Goal: Task Accomplishment & Management: Complete application form

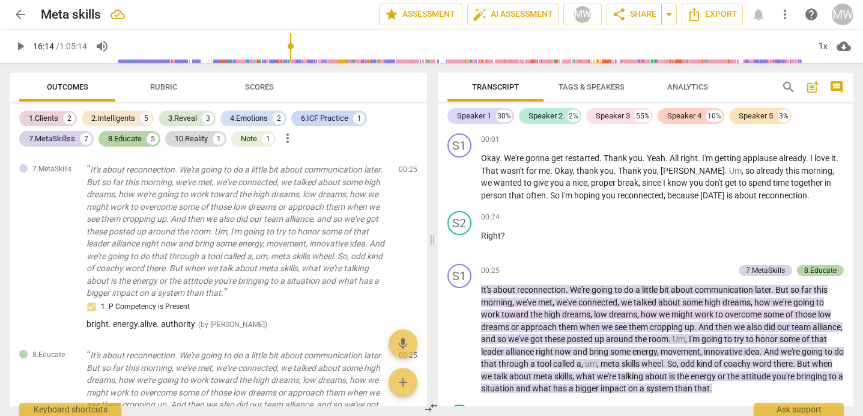
scroll to position [5985, 0]
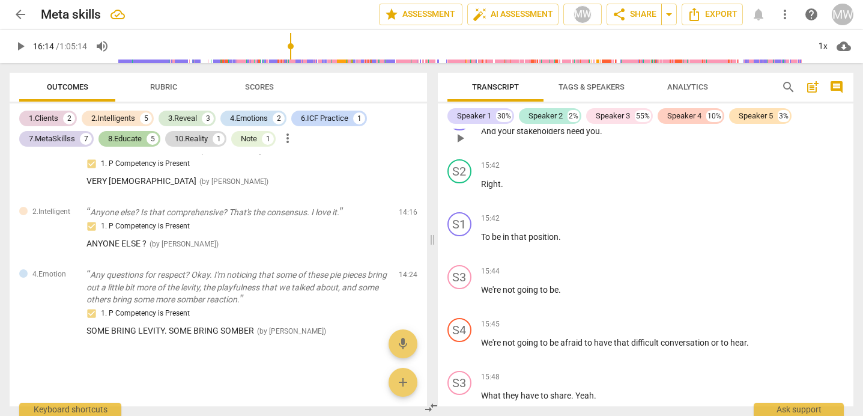
click at [458, 145] on span "play_arrow" at bounding box center [460, 138] width 14 height 14
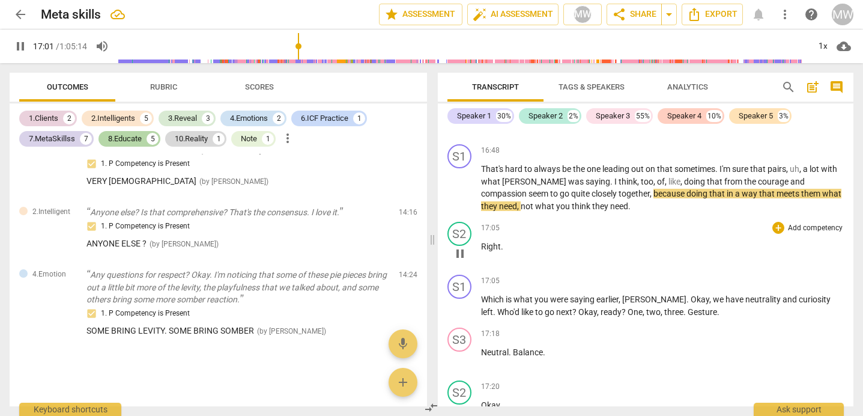
scroll to position [6791, 0]
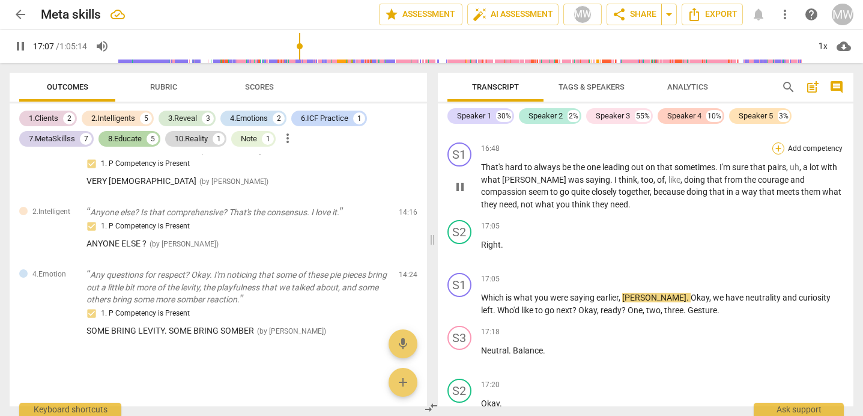
click at [776, 154] on div "+" at bounding box center [778, 148] width 12 height 12
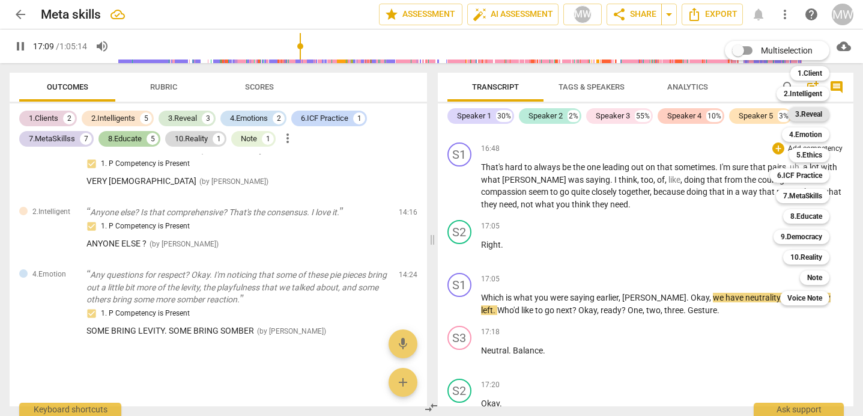
click at [805, 115] on b "3.Reveal" at bounding box center [808, 114] width 27 height 14
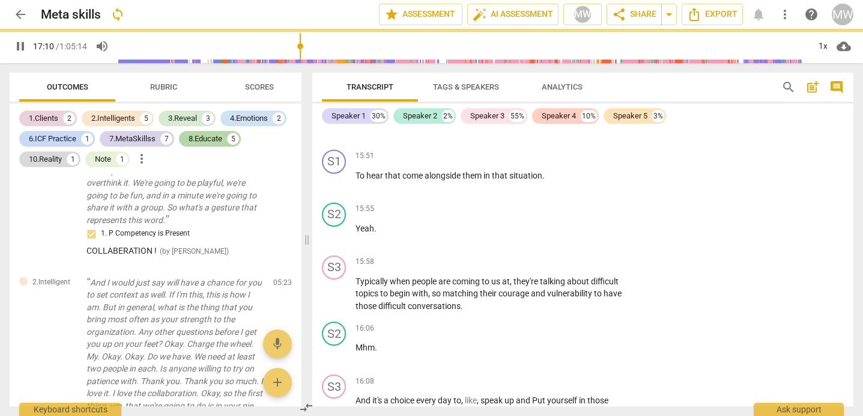
type input "1031"
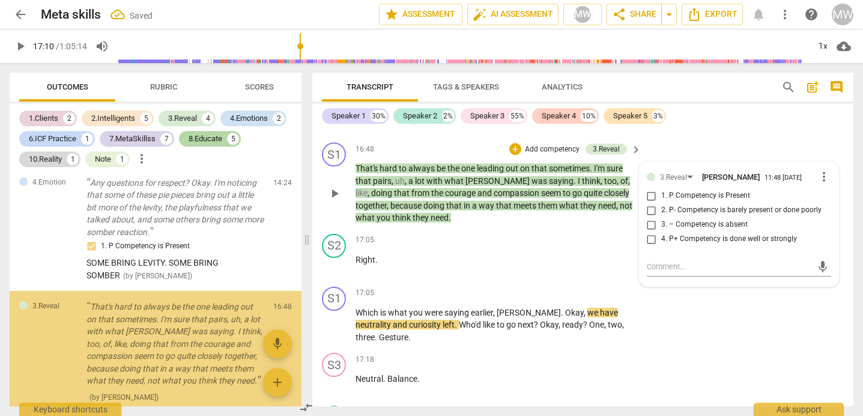
scroll to position [6147, 0]
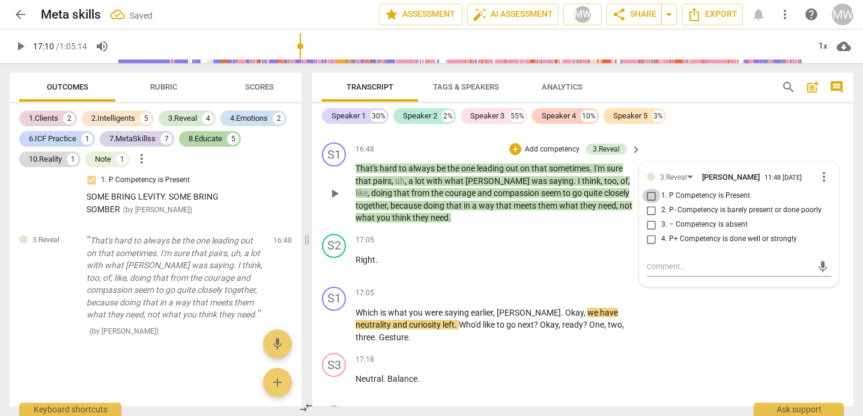
click at [645, 203] on input "1. P Competency is Present" at bounding box center [651, 196] width 19 height 14
checkbox input "true"
click at [656, 272] on textarea at bounding box center [729, 266] width 165 height 11
type textarea "c"
type textarea "coura"
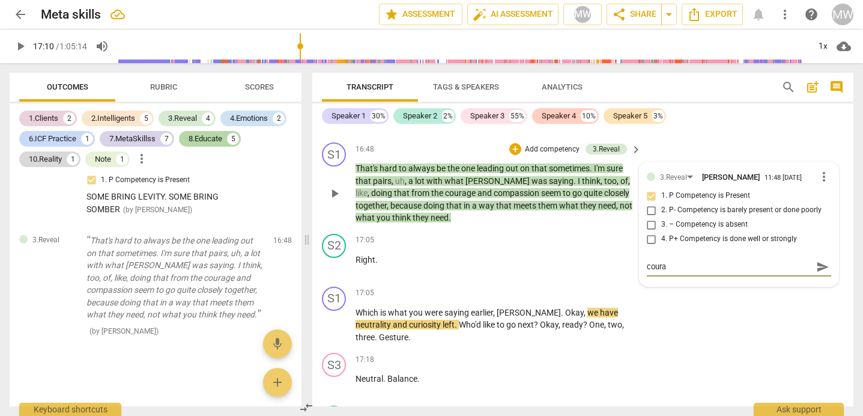
type textarea "courag"
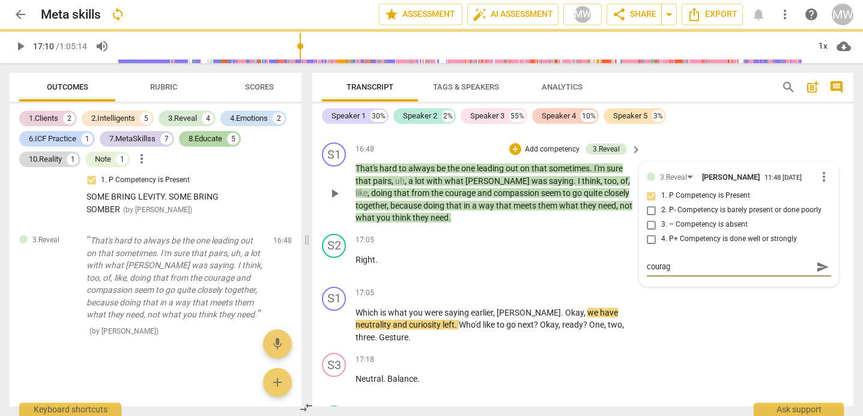
type textarea "courage"
type textarea "courage and co"
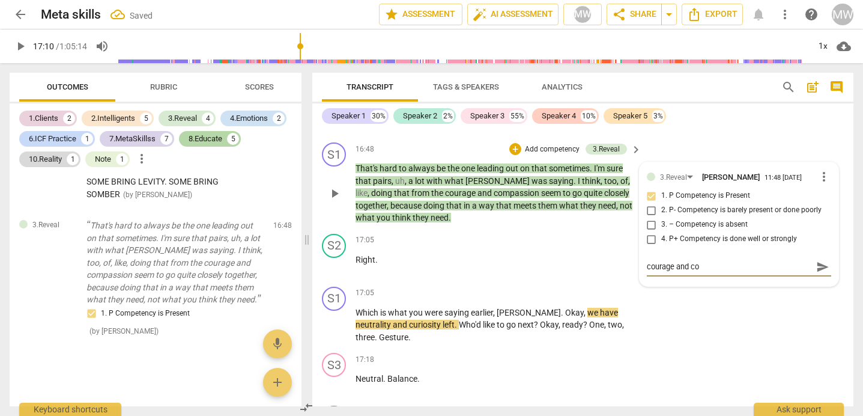
type textarea "courage and com"
type textarea "courage and comp"
type textarea "courage and compa"
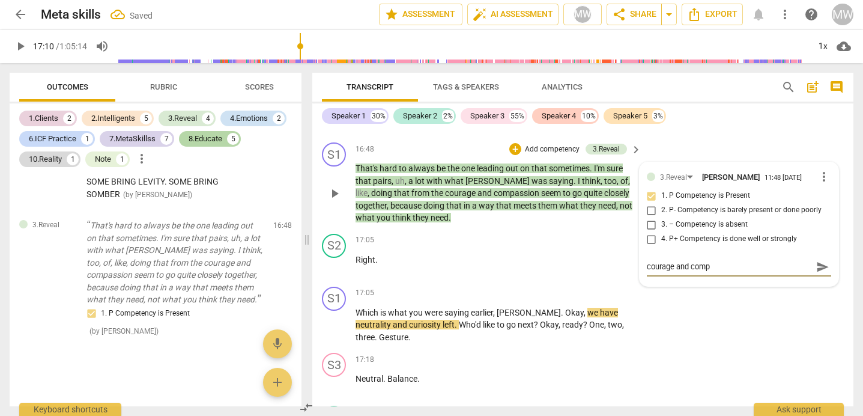
type textarea "courage and compa"
type textarea "courage and compas"
type textarea "courage and compass"
type textarea "courage and compassi"
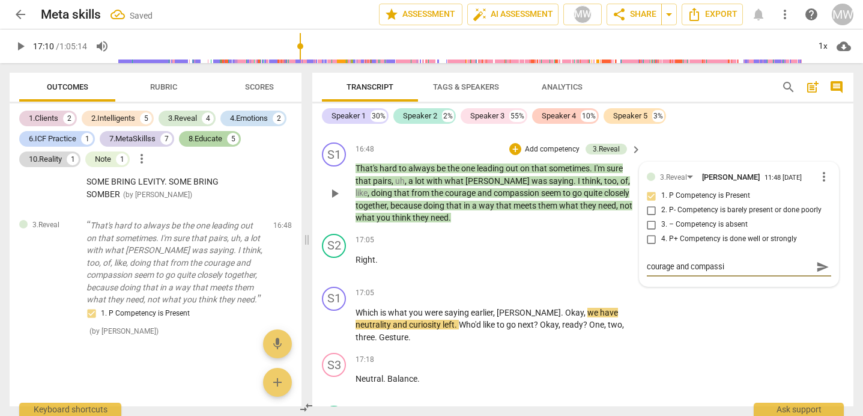
type textarea "courage and compassio"
type textarea "courage and compassion"
click at [336, 273] on span "play_arrow" at bounding box center [334, 265] width 14 height 14
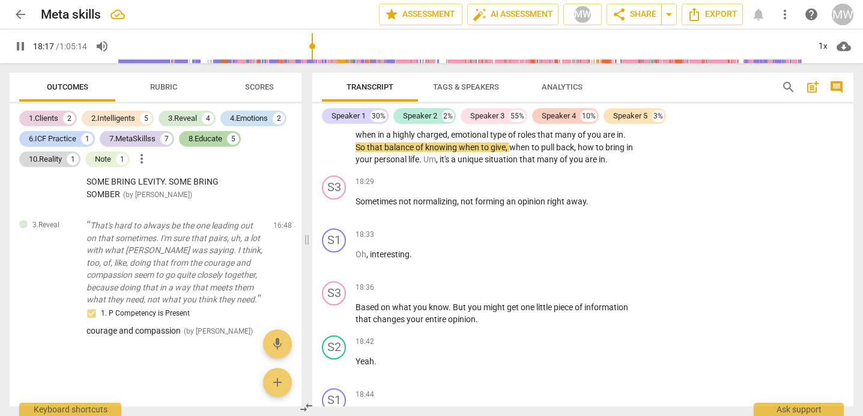
scroll to position [8050, 0]
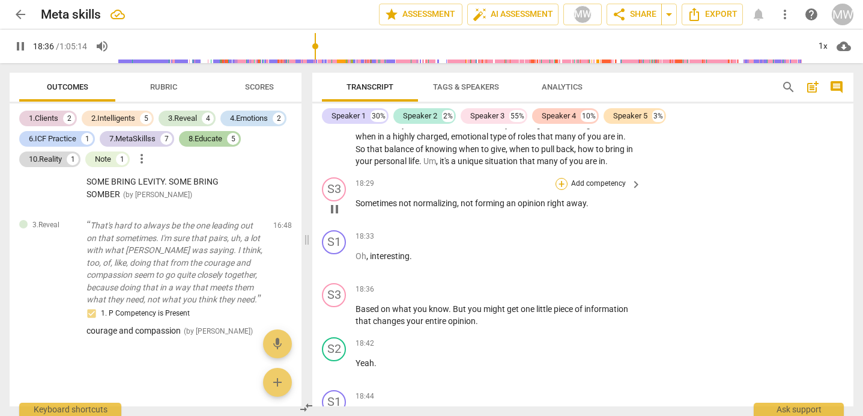
click at [559, 190] on div "+" at bounding box center [562, 184] width 12 height 12
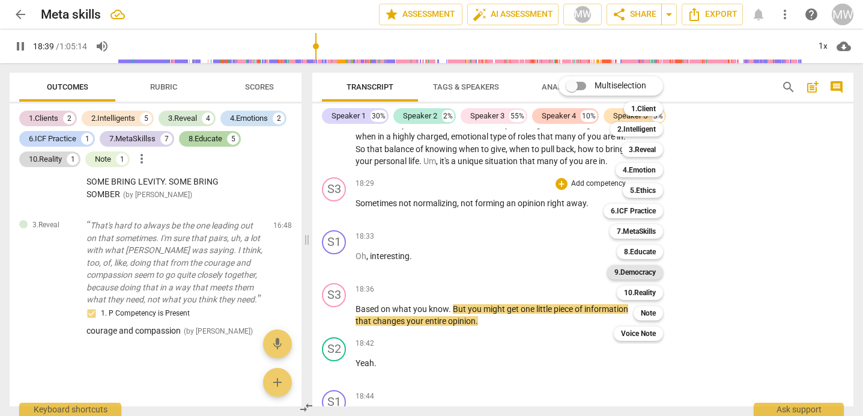
click at [633, 269] on b "9.Democracy" at bounding box center [634, 272] width 41 height 14
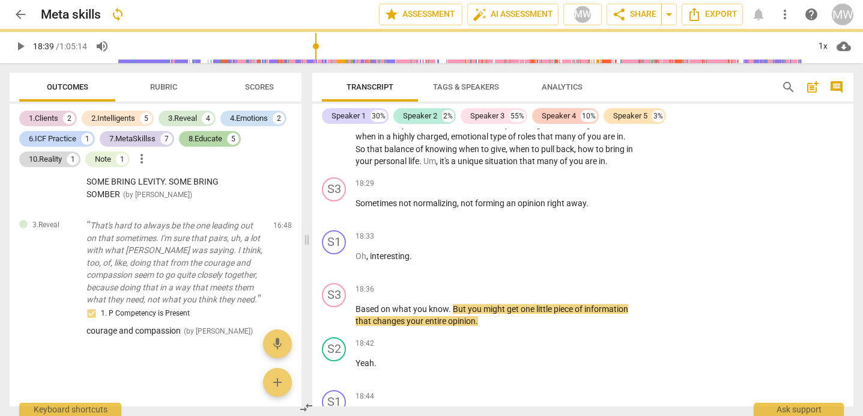
type input "1119"
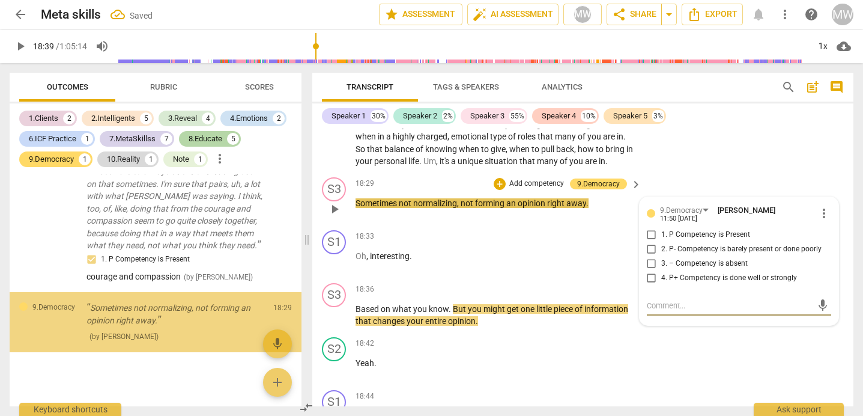
scroll to position [6239, 0]
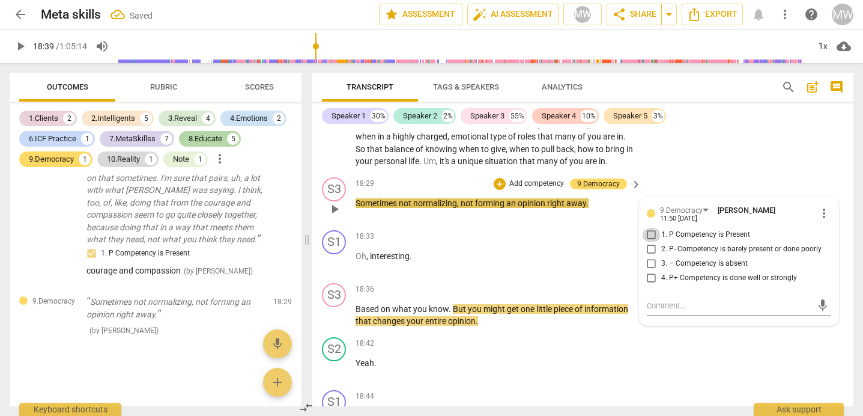
click at [653, 242] on input "1. P Competency is Present" at bounding box center [651, 235] width 19 height 14
checkbox input "true"
click at [650, 311] on textarea at bounding box center [729, 305] width 165 height 11
type textarea "h"
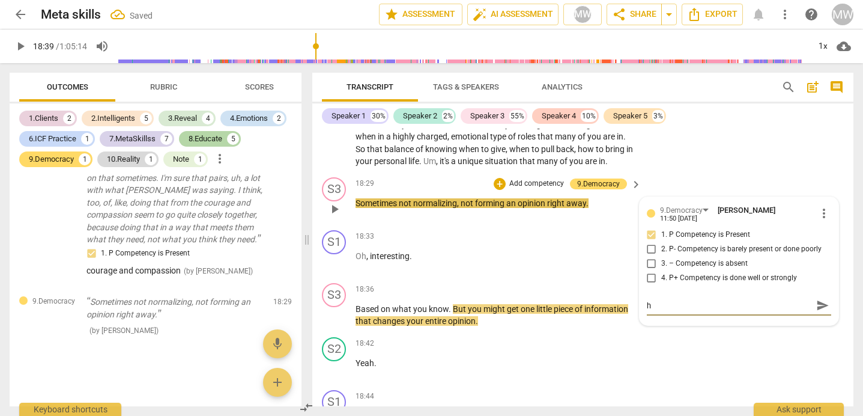
type textarea "he"
type textarea "hea"
type textarea "hearing"
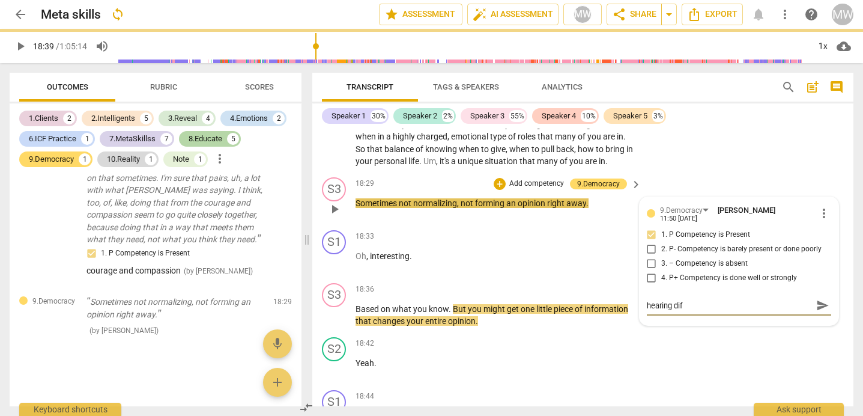
type textarea "hearing diff"
type textarea "hearing diffe"
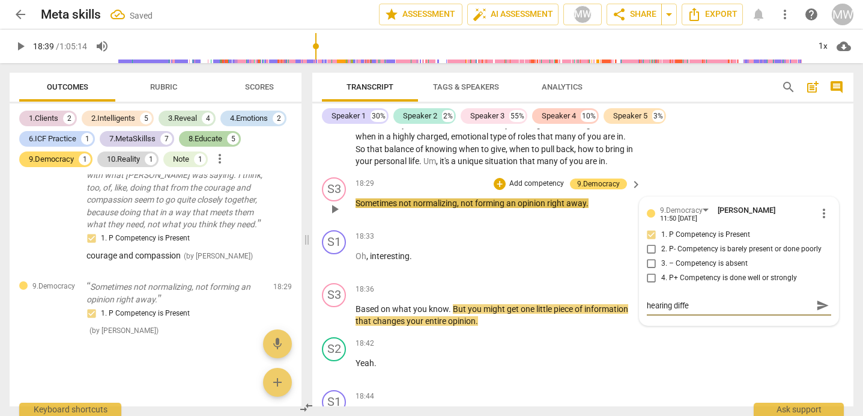
type textarea "hearing differ"
type textarea "hearing differe"
type textarea "hearing differen"
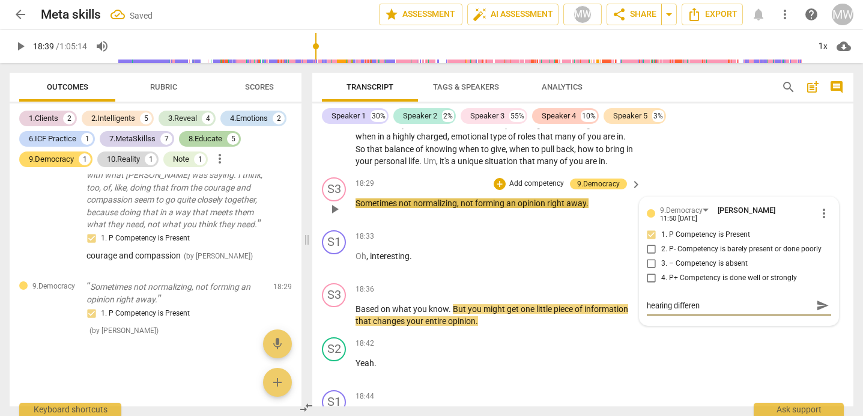
type textarea "hearing different"
type textarea "hearing different v"
type textarea "hearing different vo"
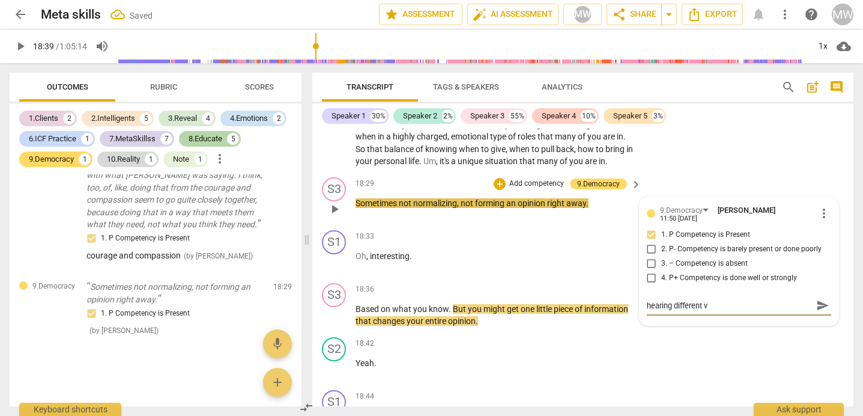
type textarea "hearing different vo"
type textarea "hearing different voi"
type textarea "hearing different voic"
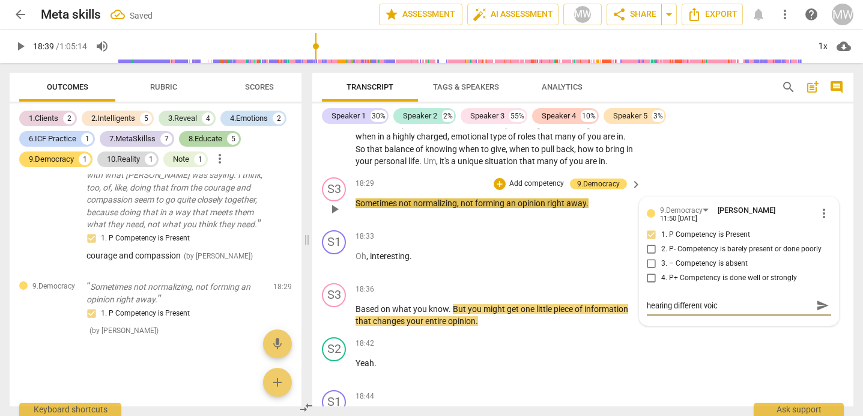
type textarea "hearing different voice"
type textarea "hearing different voices"
type textarea "hearing different voices!"
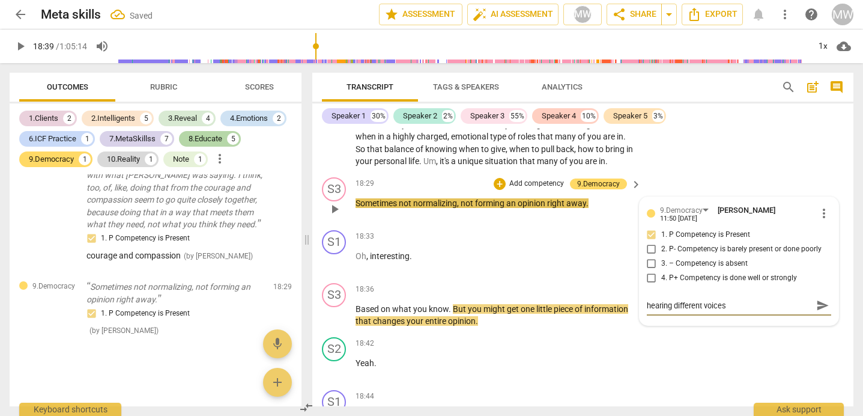
type textarea "hearing different voices!"
click at [332, 216] on span "play_arrow" at bounding box center [334, 209] width 14 height 14
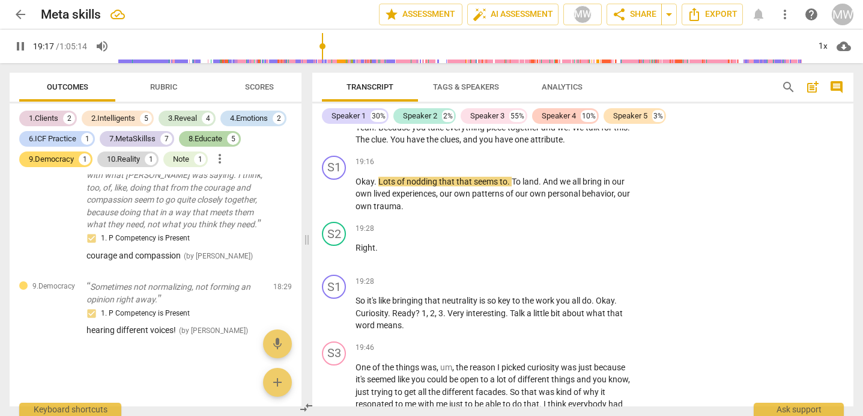
scroll to position [8527, 0]
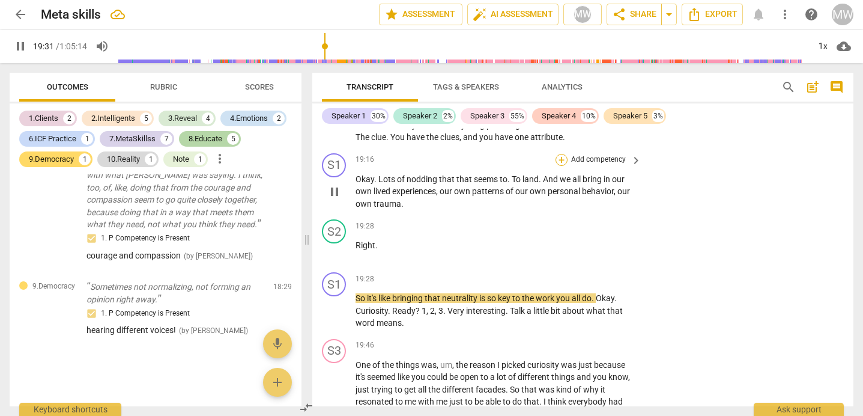
click at [560, 166] on div "+" at bounding box center [562, 160] width 12 height 12
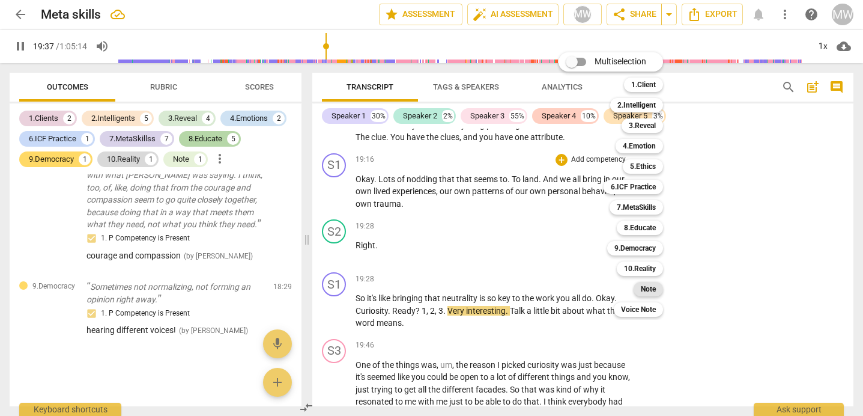
click at [642, 288] on b "Note" at bounding box center [648, 289] width 15 height 14
type input "1179"
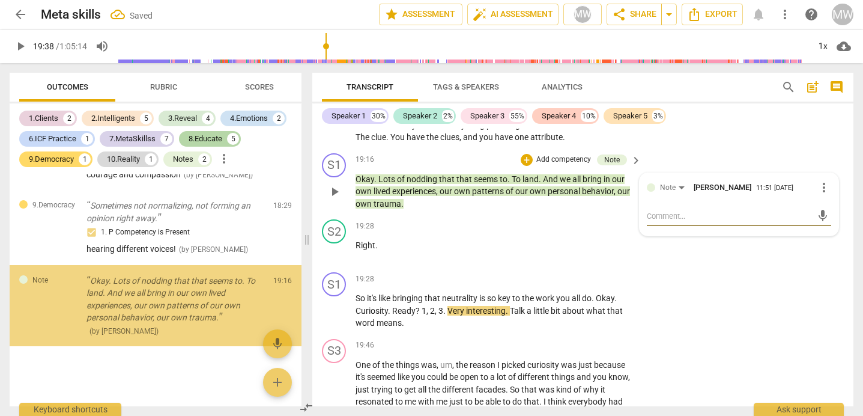
scroll to position [6348, 0]
click at [647, 192] on div at bounding box center [651, 187] width 8 height 8
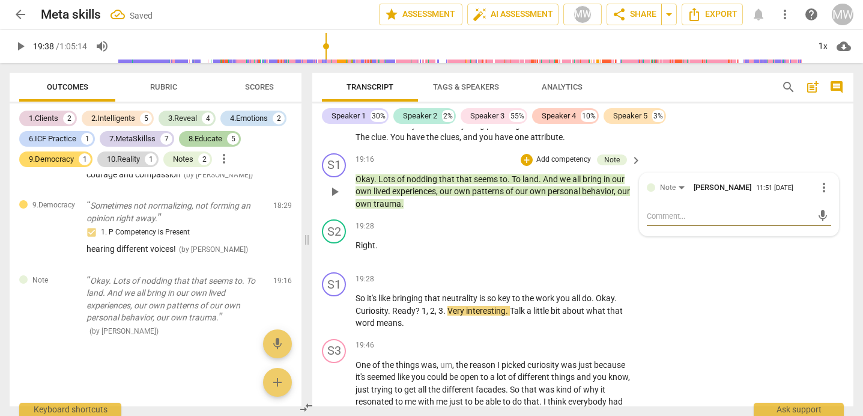
click at [656, 222] on textarea at bounding box center [729, 215] width 165 height 11
type textarea "n"
type textarea "nr"
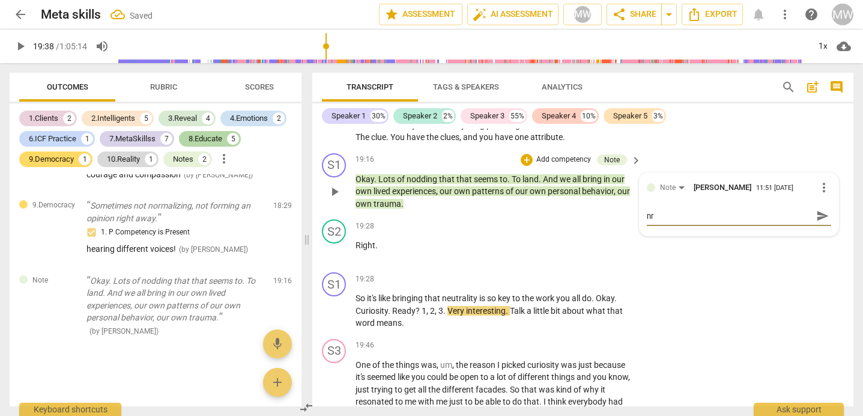
type textarea "nrl"
type textarea "nr"
type textarea "nro"
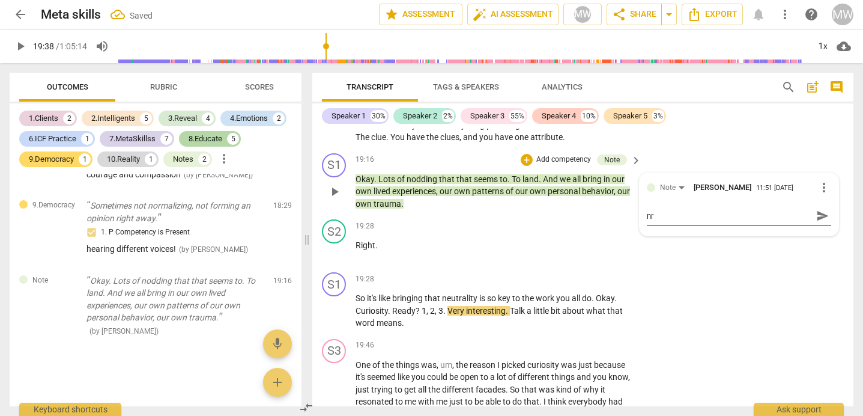
type textarea "nro"
type textarea "nr"
type textarea "n"
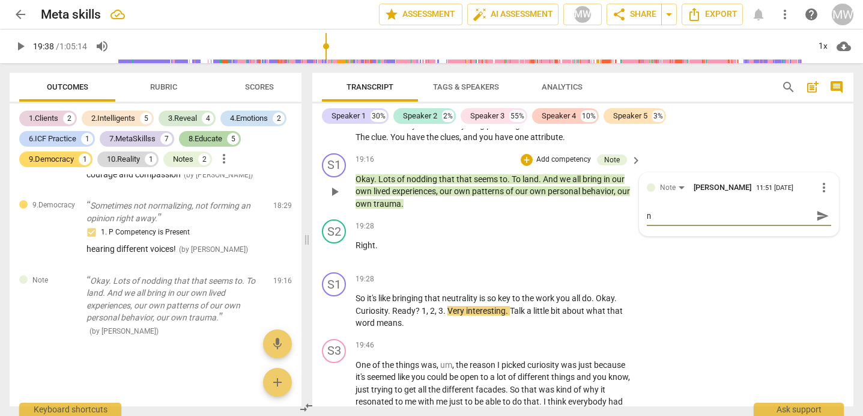
type textarea "no"
type textarea "nor"
type textarea "norm"
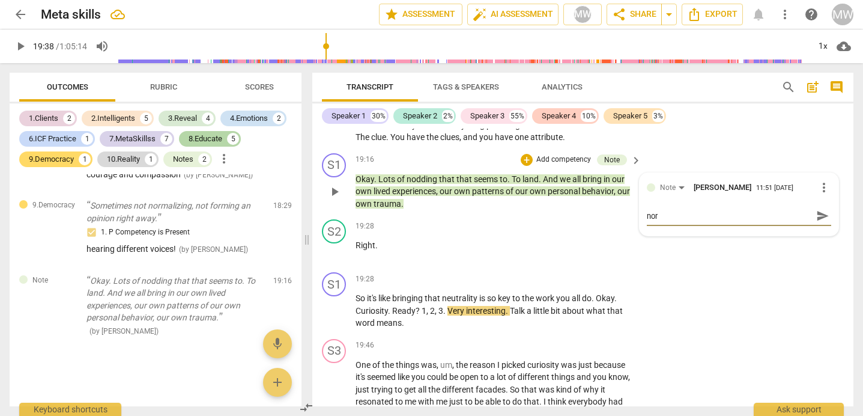
type textarea "norm"
type textarea "[PERSON_NAME]"
type textarea "normal"
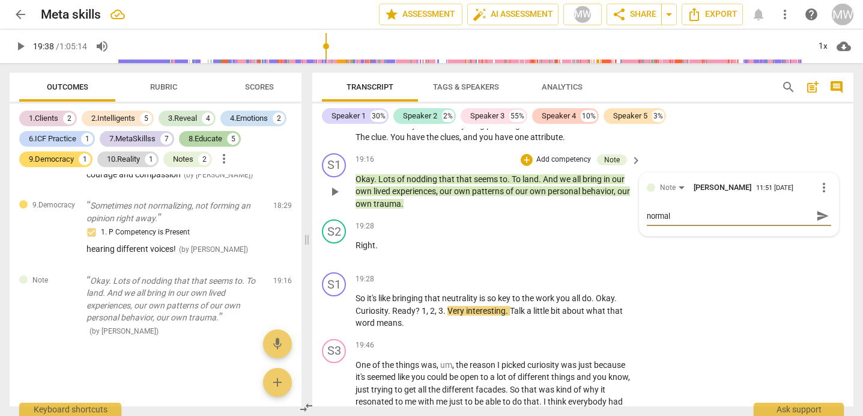
type textarea "normali"
type textarea "normaliz"
type textarea "normalizi"
type textarea "normalizin"
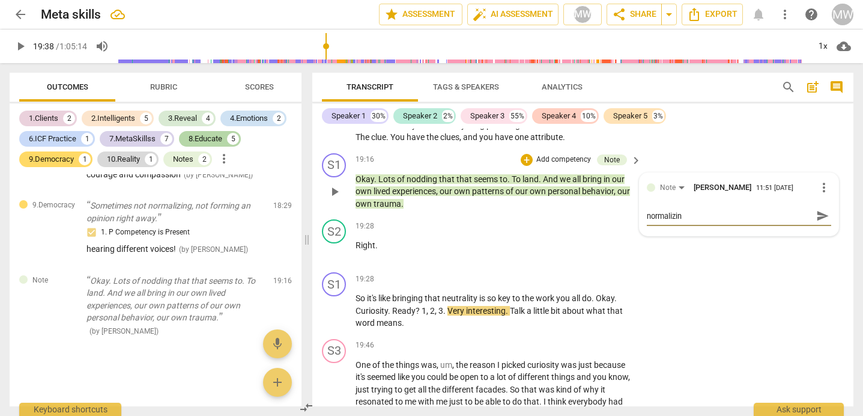
type textarea "normalizing"
type textarea "normalizing w"
type textarea "normalizing we"
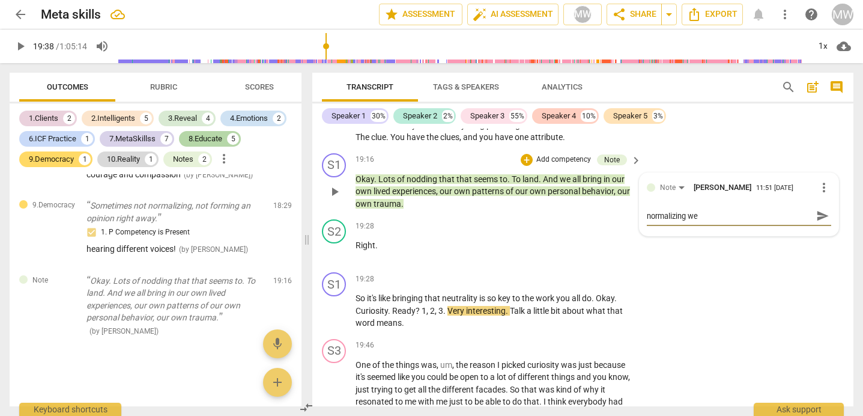
type textarea "normalizing we"
type textarea "normalizing we a"
type textarea "normalizing we al"
type textarea "normalizing we all"
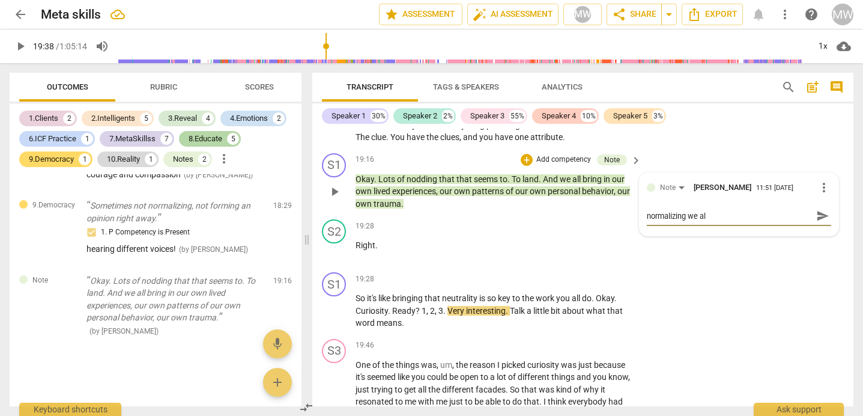
type textarea "normalizing we all"
type textarea "normalizing we all b"
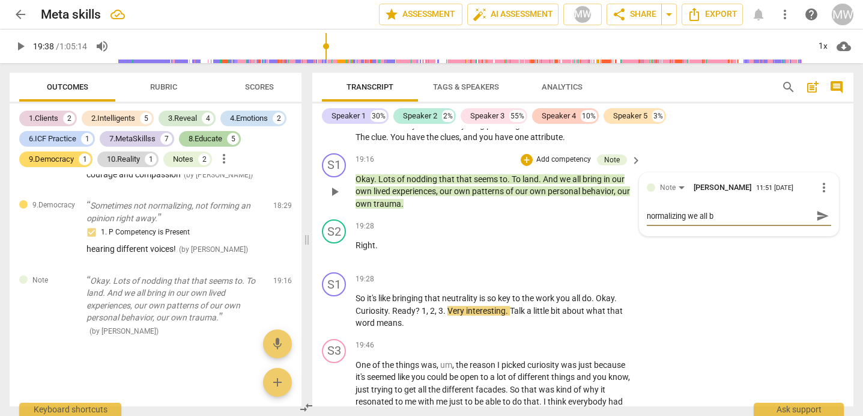
type textarea "normalizing we all br"
type textarea "normalizing we all bri"
type textarea "normalizing we all brin"
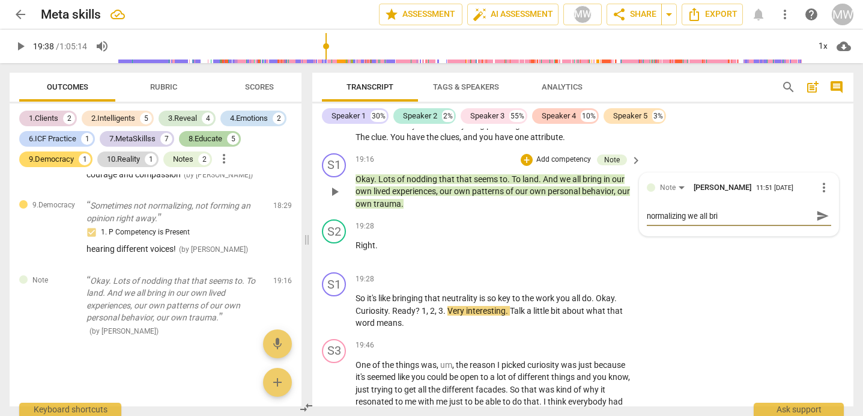
type textarea "normalizing we all brin"
type textarea "normalizing we all bring"
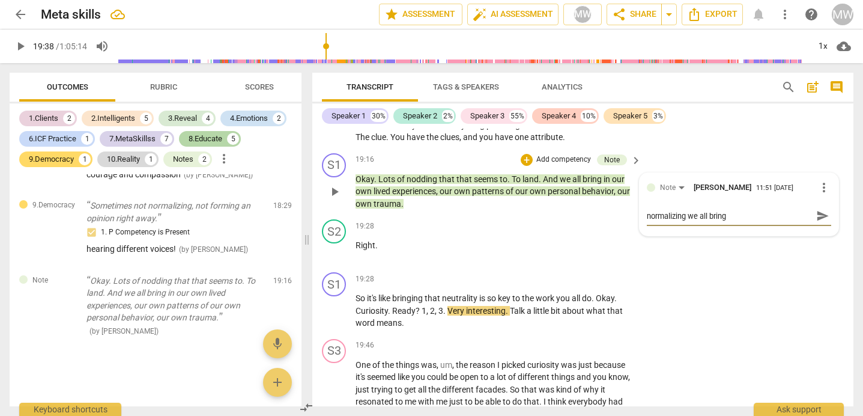
type textarea "normalizing we all bring o"
type textarea "normalizing we all bring ou"
type textarea "normalizing we all bring our"
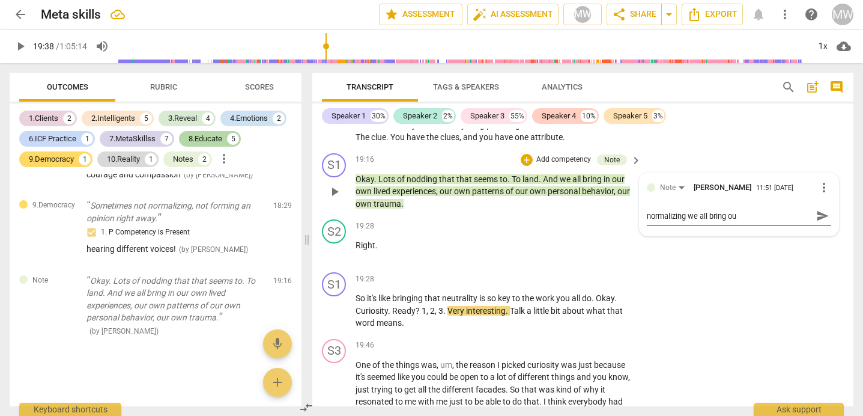
type textarea "normalizing we all bring our"
type textarea "normalizing we all bring our p"
type textarea "normalizing we all bring our pa"
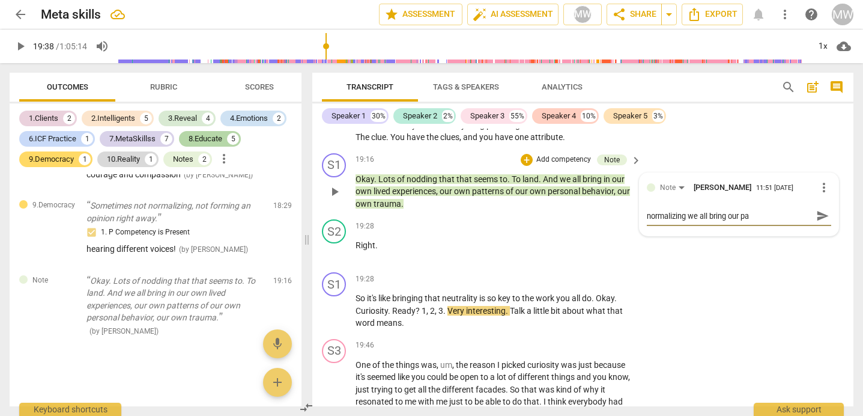
type textarea "normalizing we all bring our pat"
type textarea "normalizing we all bring our patt"
type textarea "normalizing we all bring our patte"
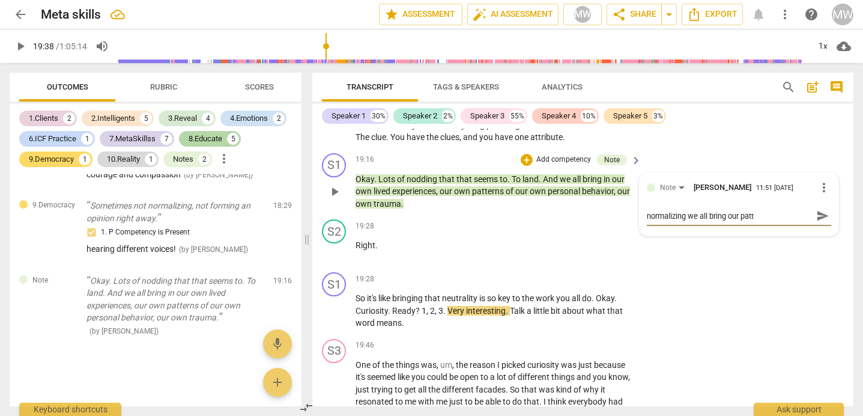
type textarea "normalizing we all bring our patte"
type textarea "normalizing we all bring our patter"
type textarea "normalizing we all bring our pattern"
type textarea "normalizing we all bring our patterns"
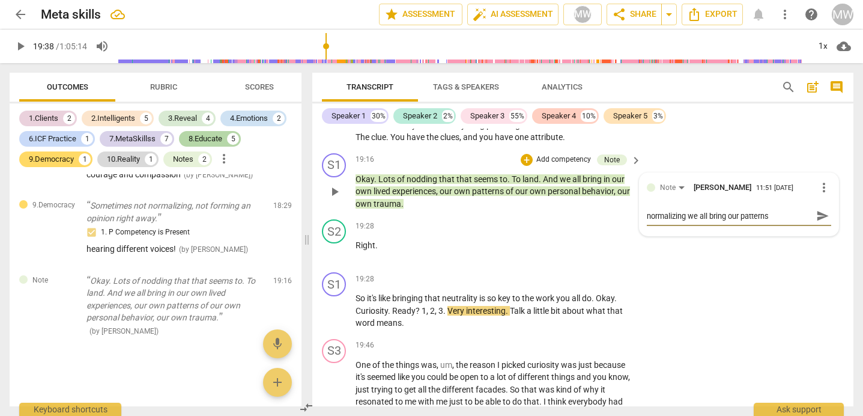
type textarea "normalizing we all bring our patterns"
click at [526, 166] on div "+" at bounding box center [527, 160] width 12 height 12
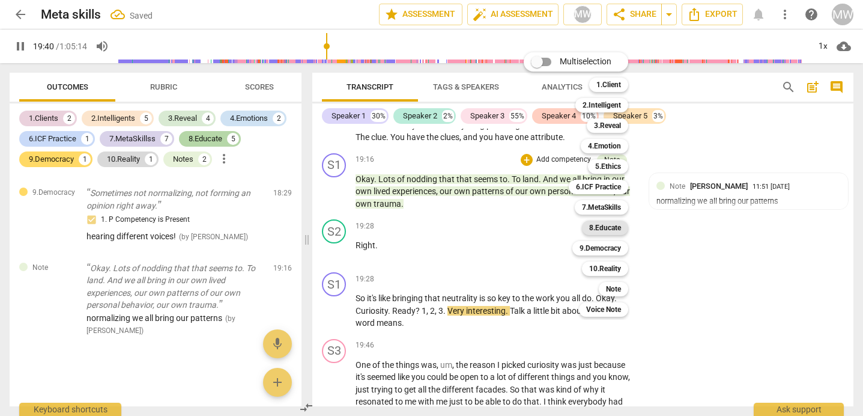
click at [602, 225] on b "8.Educate" at bounding box center [605, 227] width 32 height 14
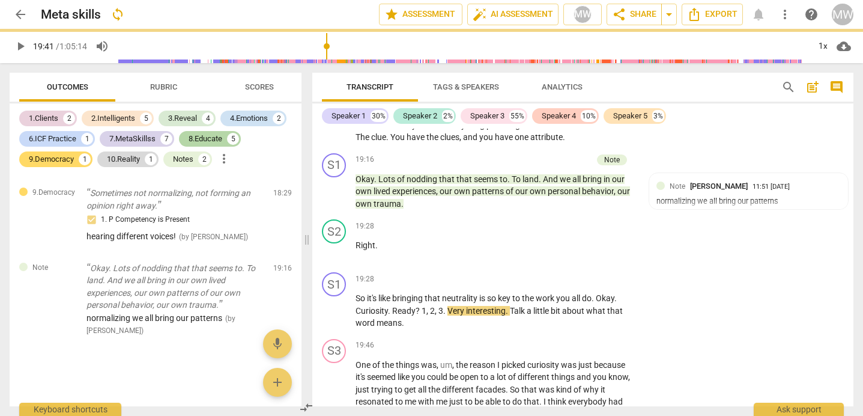
type input "1181"
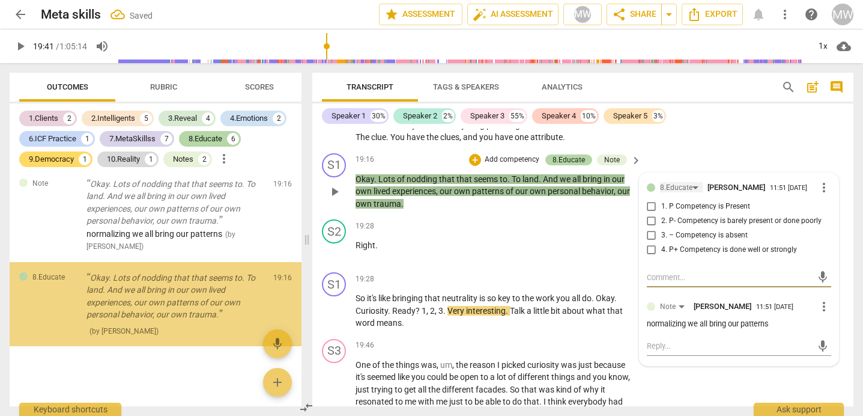
scroll to position [6445, 0]
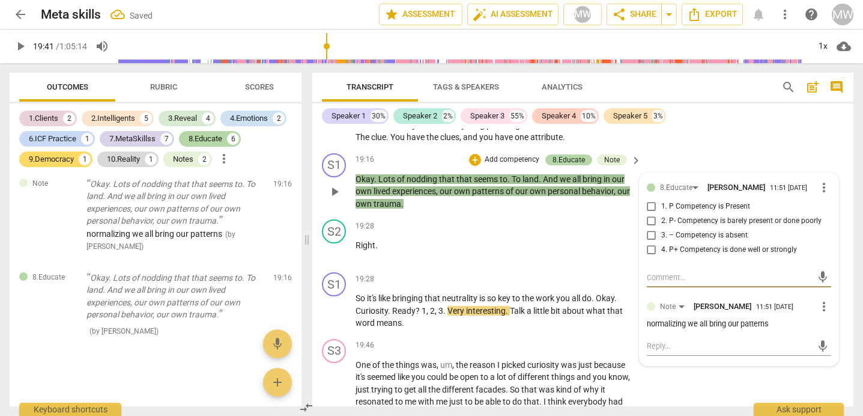
click at [649, 214] on input "1. P Competency is Present" at bounding box center [651, 206] width 19 height 14
checkbox input "true"
click at [647, 283] on textarea at bounding box center [729, 276] width 165 height 11
type textarea "n"
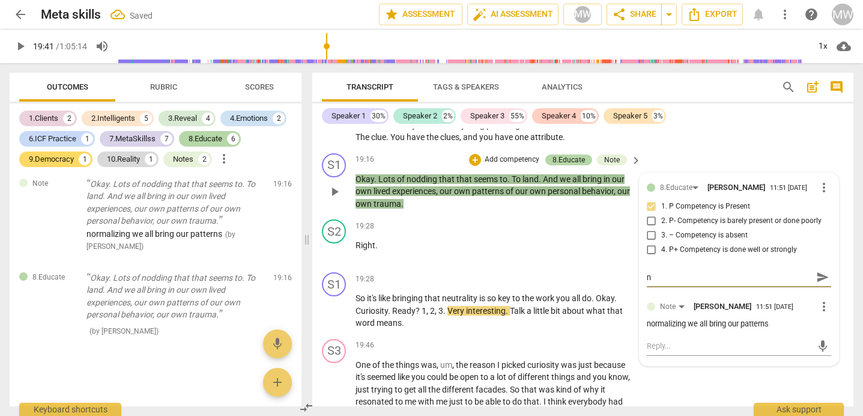
type textarea "no"
type textarea "nor"
type textarea "norm"
type textarea "[PERSON_NAME]"
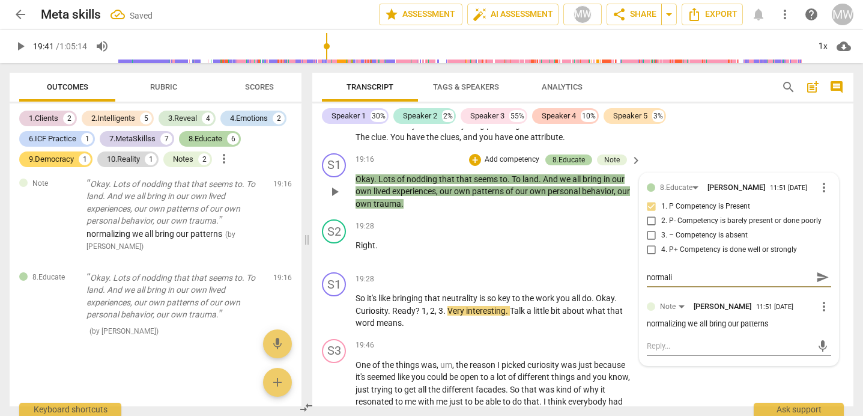
type textarea "normaliz"
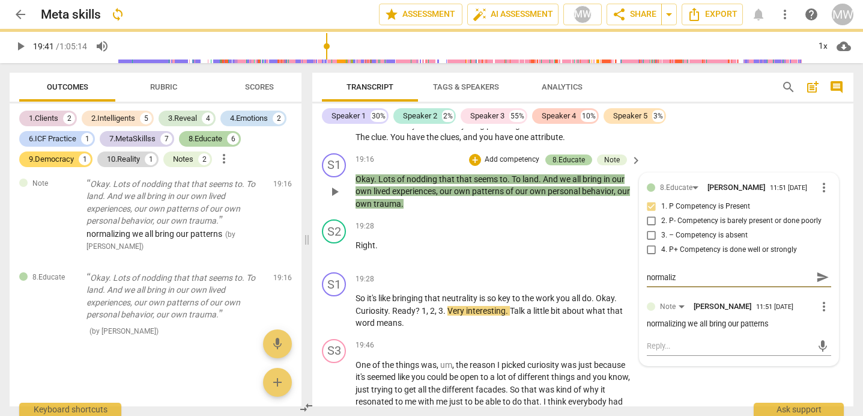
type textarea "normalizi"
type textarea "normalizin"
type textarea "normalizing"
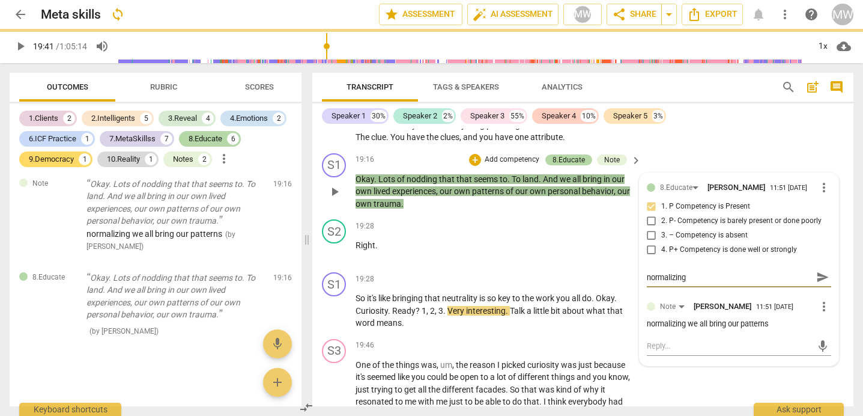
type textarea "normalizing"
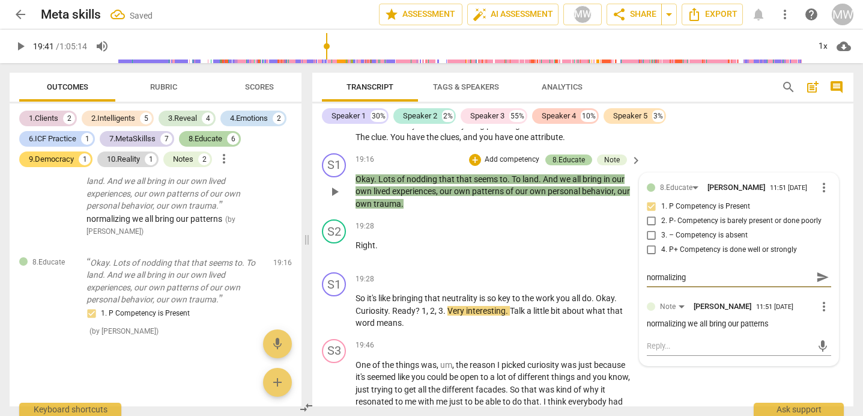
type textarea "normalizing"
click at [564, 252] on p "Right ." at bounding box center [496, 245] width 280 height 13
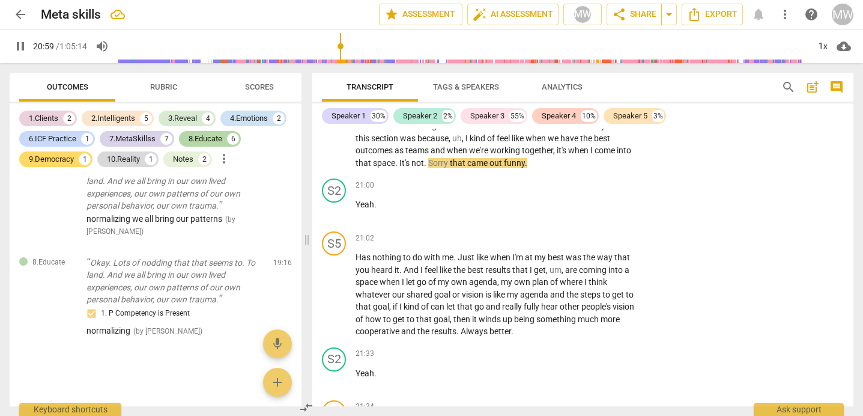
scroll to position [9229, 0]
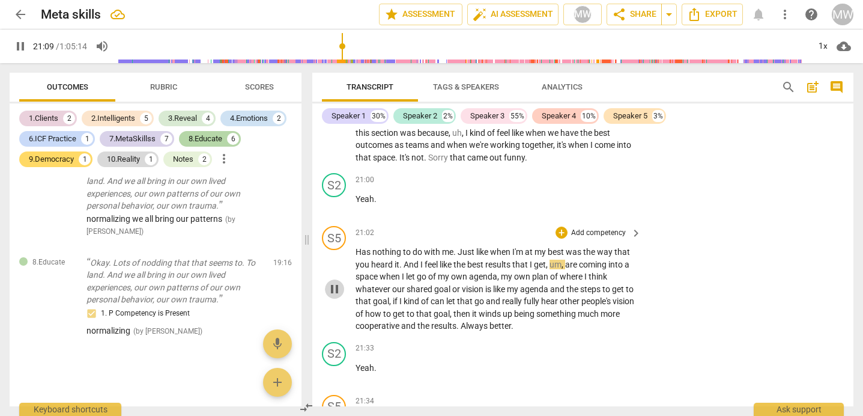
click at [335, 296] on span "pause" at bounding box center [334, 289] width 14 height 14
type input "1270"
